Goal: Check status: Check status

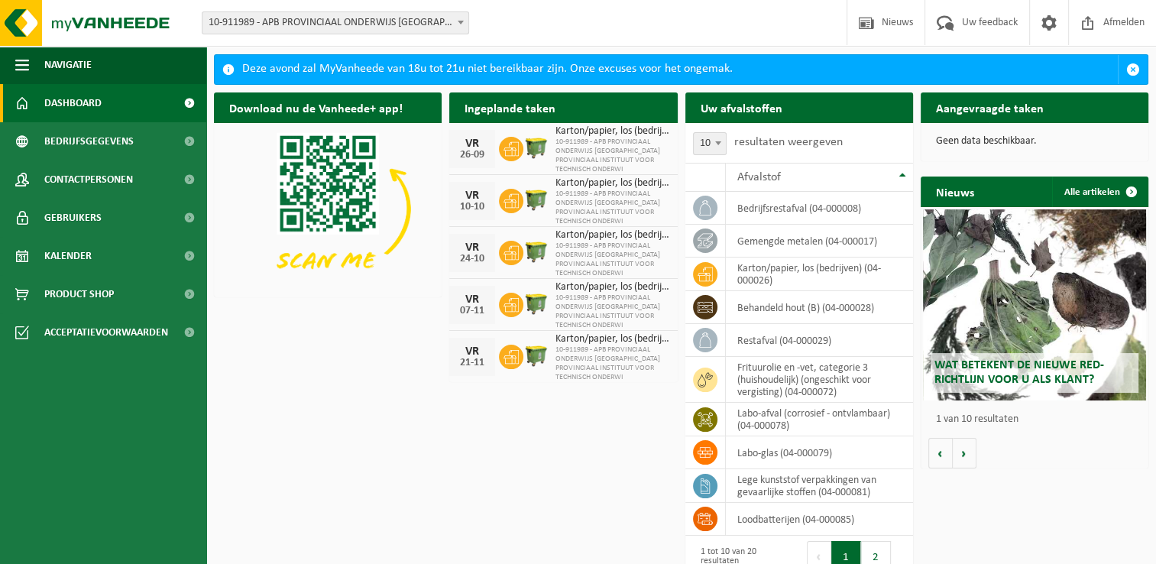
click at [611, 477] on div "Download nu de Vanheede+ app! Verberg Ingeplande taken Bekijk uw kalender [DATE…" at bounding box center [681, 314] width 942 height 458
click at [59, 259] on span "Kalender" at bounding box center [67, 256] width 47 height 38
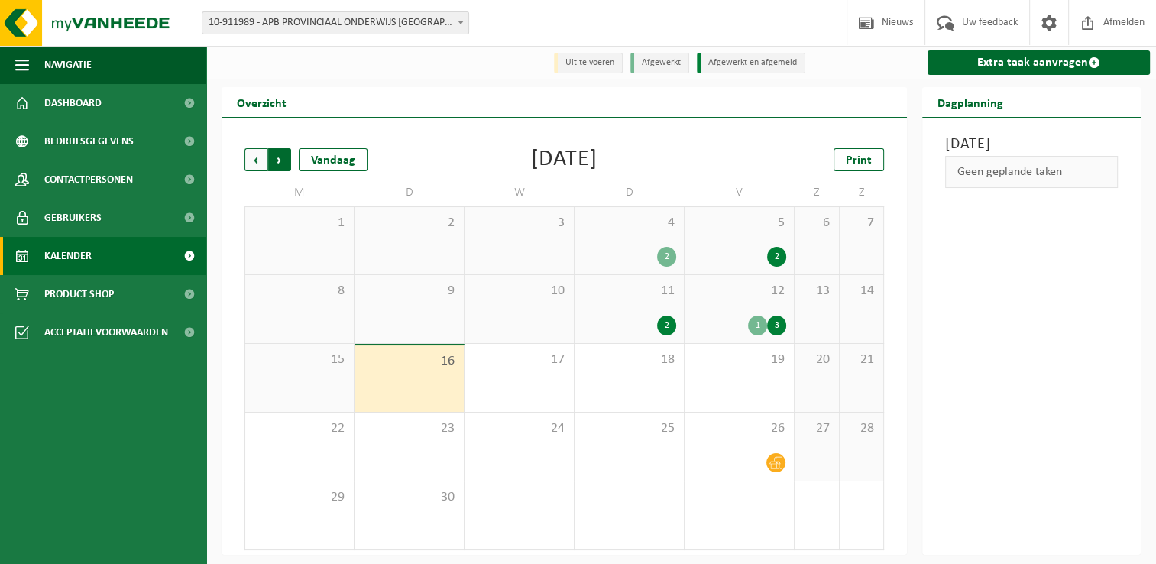
click at [258, 164] on span "Vorige" at bounding box center [255, 159] width 23 height 23
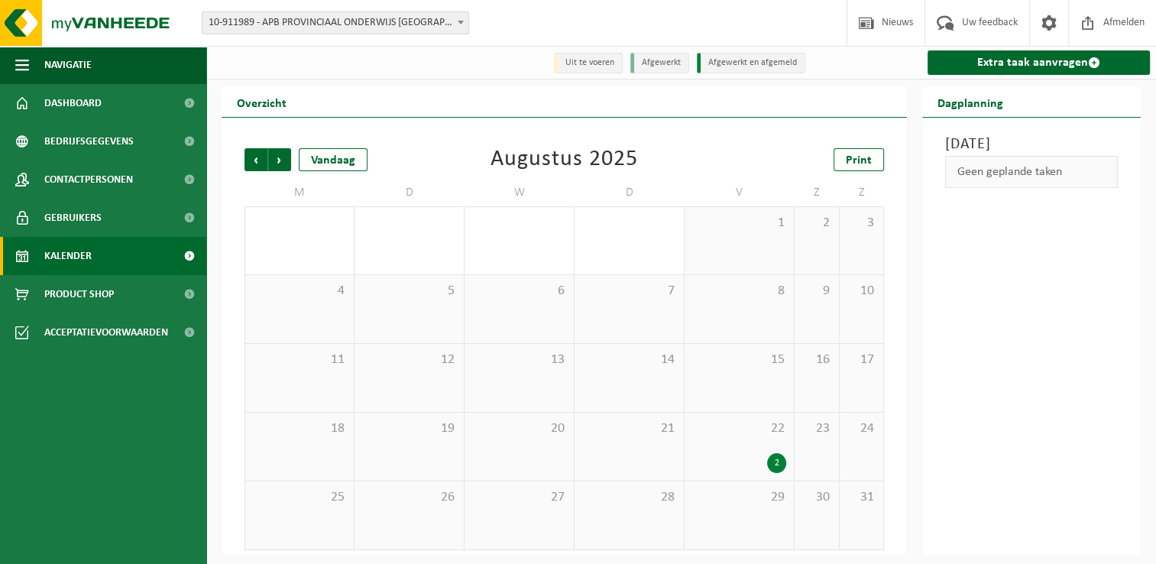
click at [258, 164] on span "Vorige" at bounding box center [255, 159] width 23 height 23
click at [260, 165] on span "Vorige" at bounding box center [255, 159] width 23 height 23
click at [281, 167] on span "Volgende" at bounding box center [279, 159] width 23 height 23
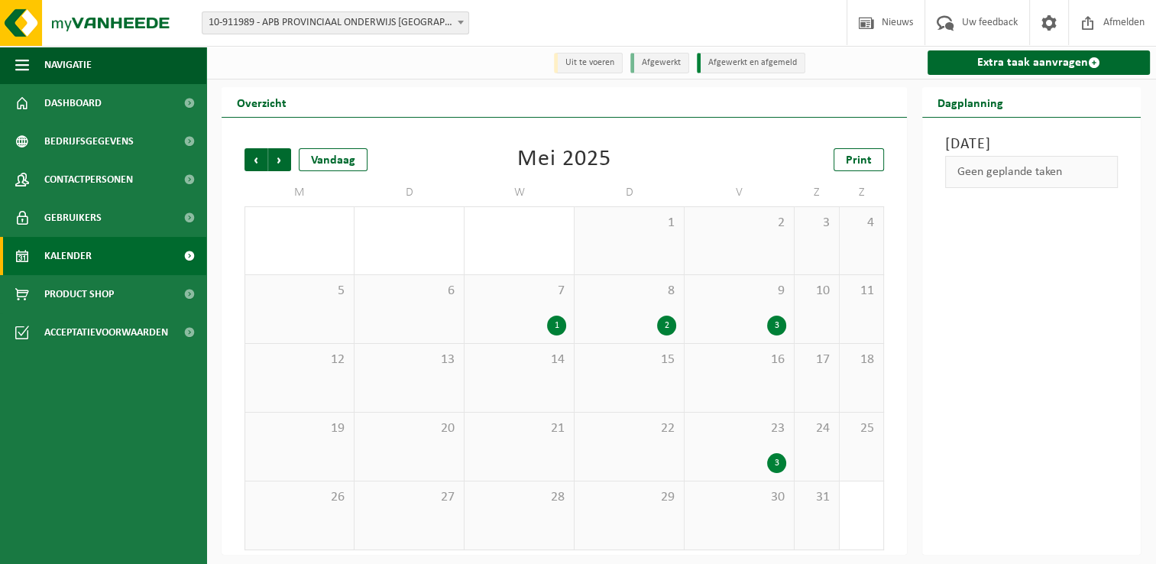
click at [281, 167] on span "Volgende" at bounding box center [279, 159] width 23 height 23
click at [671, 462] on div "1" at bounding box center [666, 463] width 19 height 20
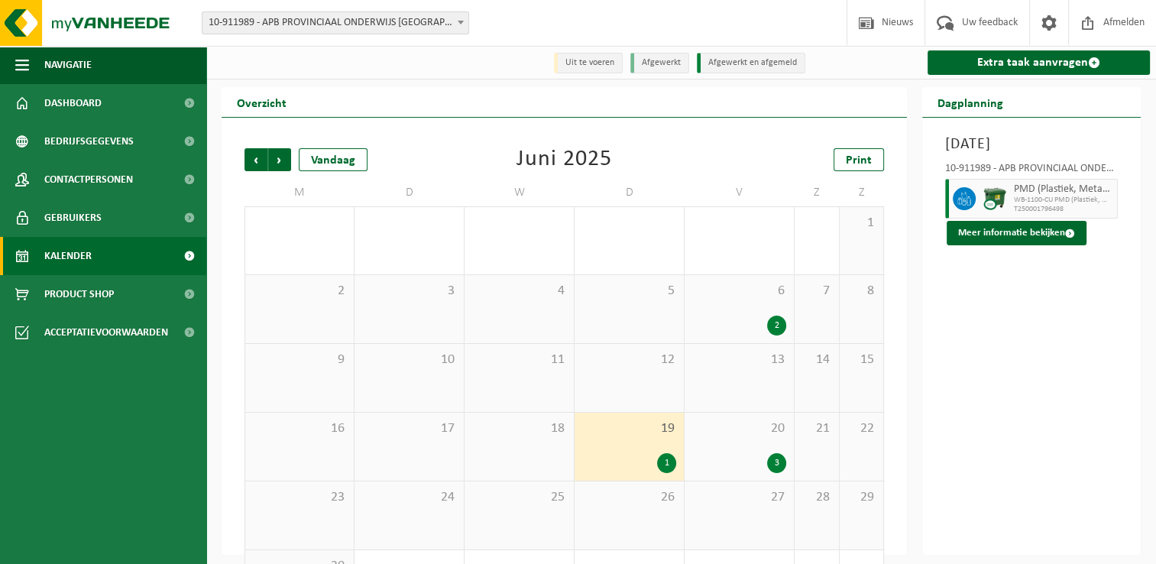
click at [770, 464] on div "3" at bounding box center [776, 463] width 19 height 20
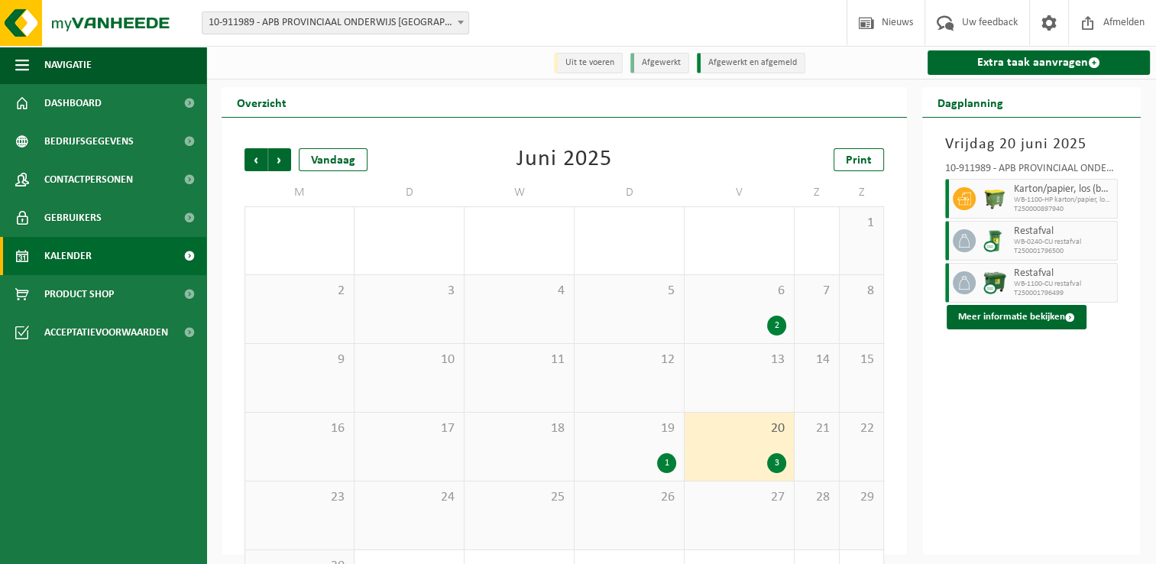
click at [780, 325] on div "2" at bounding box center [776, 325] width 19 height 20
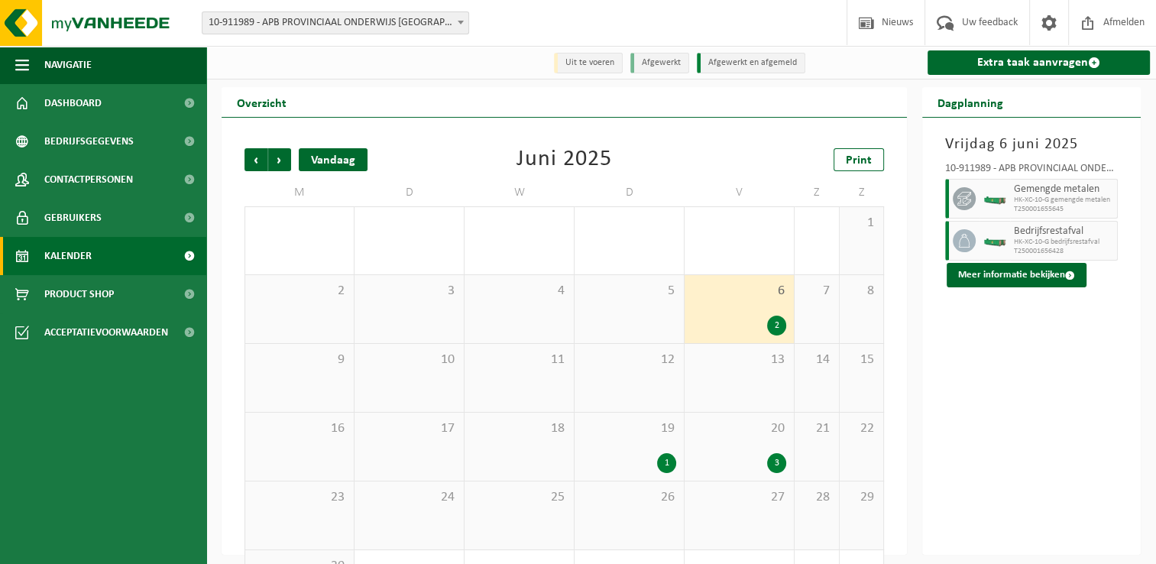
click at [322, 162] on div "Vandaag" at bounding box center [333, 159] width 69 height 23
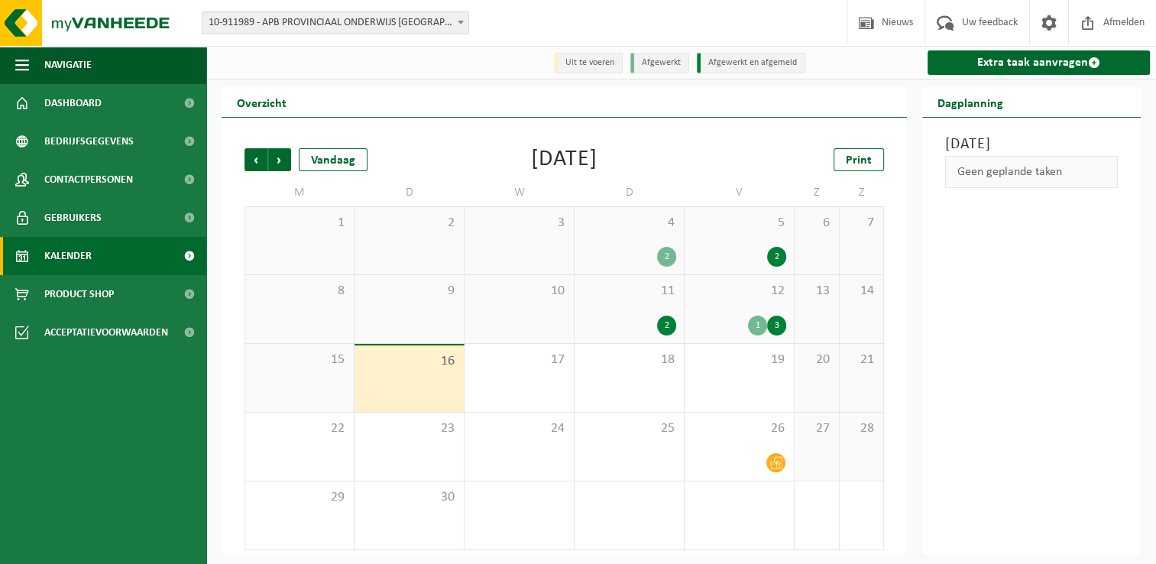
click at [771, 318] on div "3" at bounding box center [776, 325] width 19 height 20
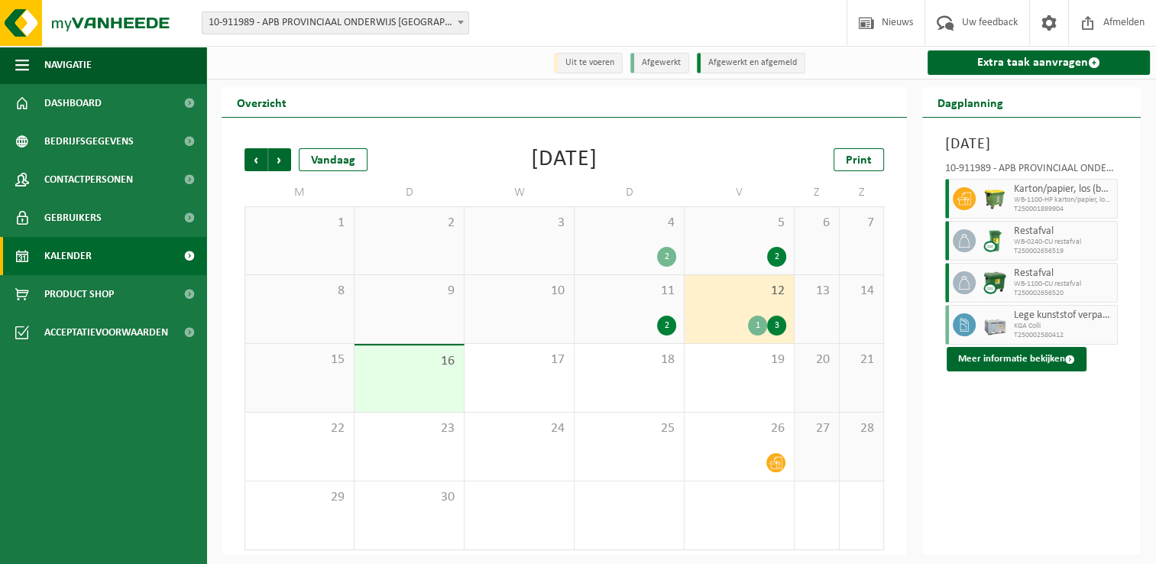
click at [1066, 331] on span "KGA Colli" at bounding box center [1063, 326] width 99 height 9
click at [254, 158] on span "Vorige" at bounding box center [255, 159] width 23 height 23
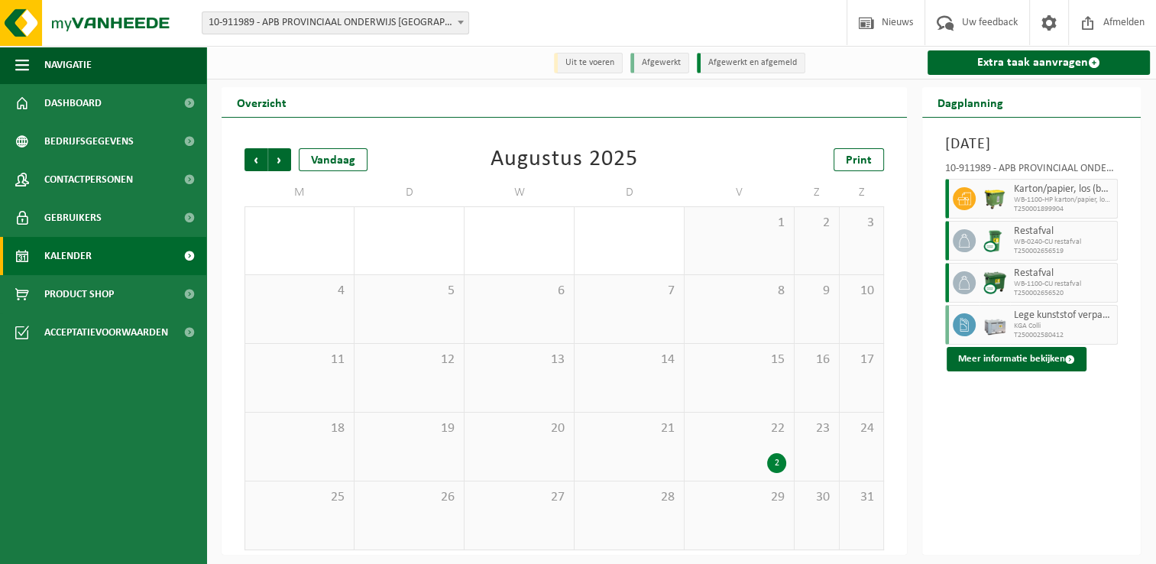
click at [254, 158] on span "Vorige" at bounding box center [255, 159] width 23 height 23
click at [774, 326] on div "2" at bounding box center [776, 325] width 19 height 20
